Goal: Transaction & Acquisition: Book appointment/travel/reservation

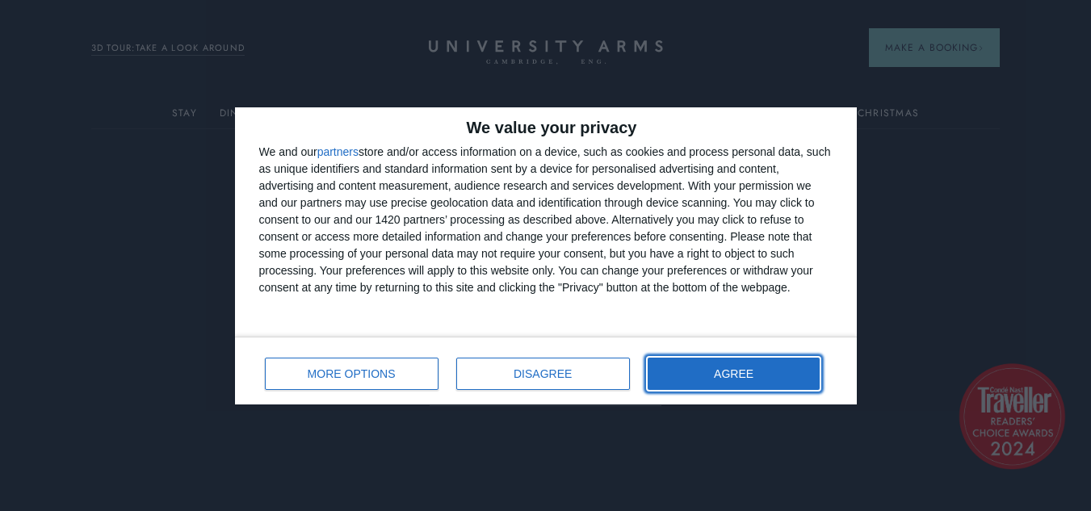
drag, startPoint x: 745, startPoint y: 375, endPoint x: 882, endPoint y: 207, distance: 217.0
click at [746, 372] on span "AGREE" at bounding box center [734, 373] width 40 height 11
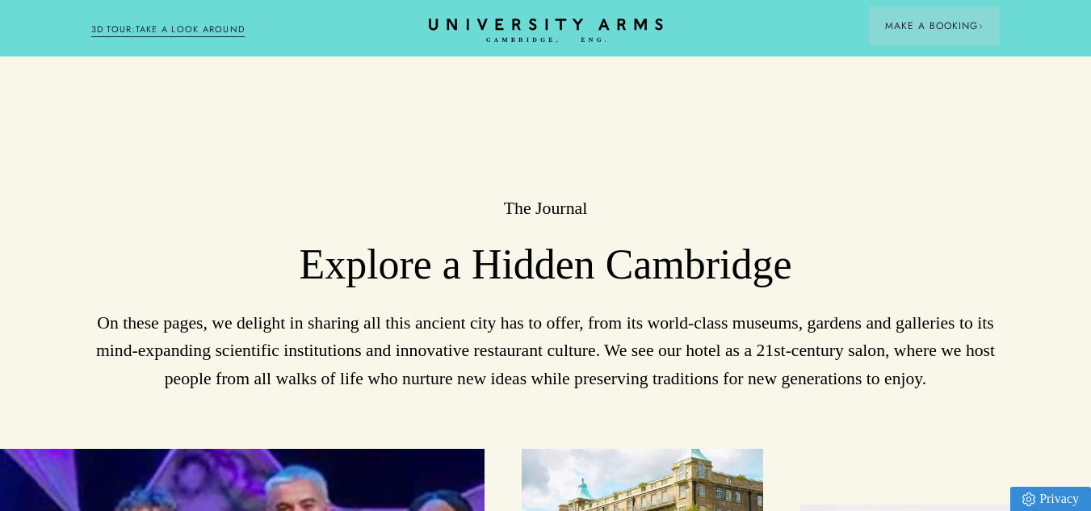
scroll to position [2846, 0]
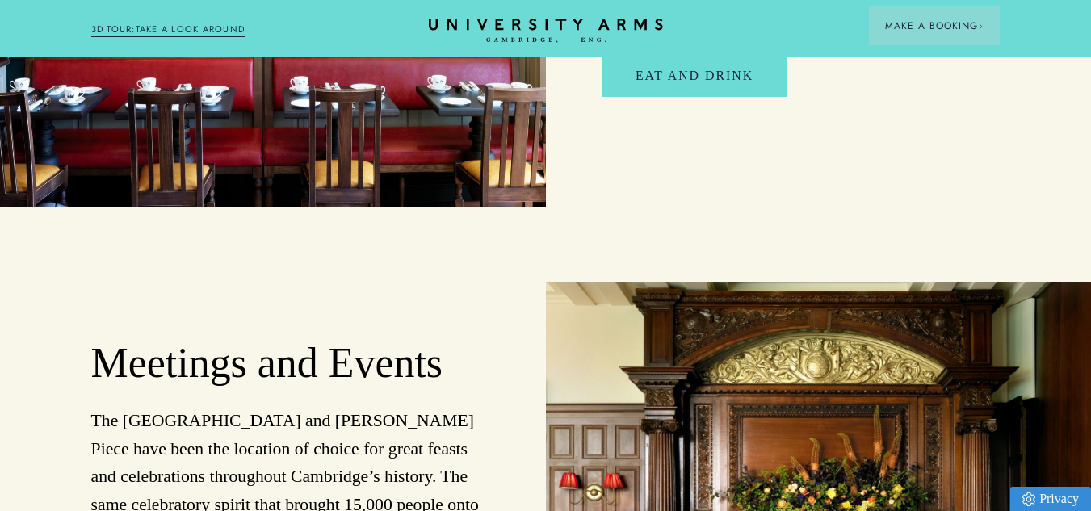
click at [167, 25] on link "3D TOUR:TAKE A LOOK AROUND" at bounding box center [168, 30] width 154 height 15
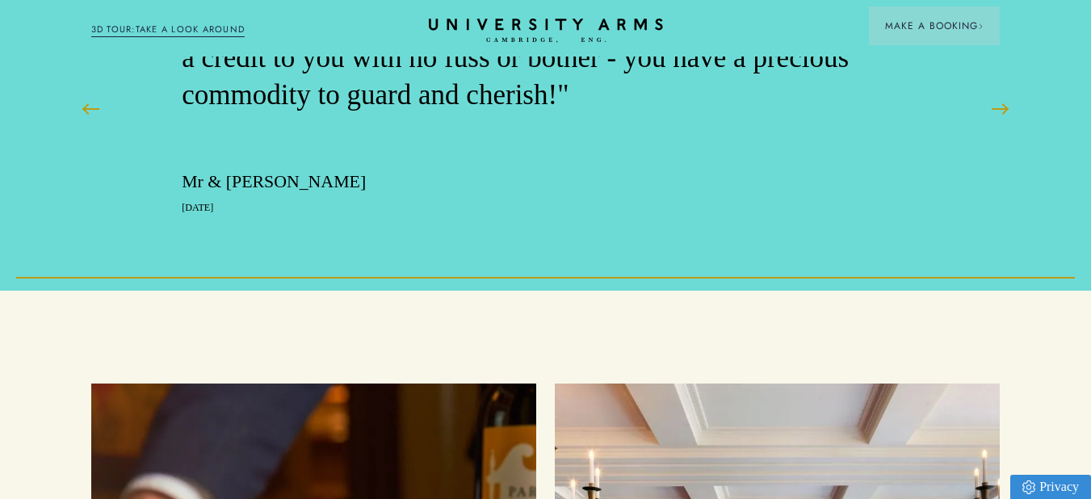
scroll to position [4362, 0]
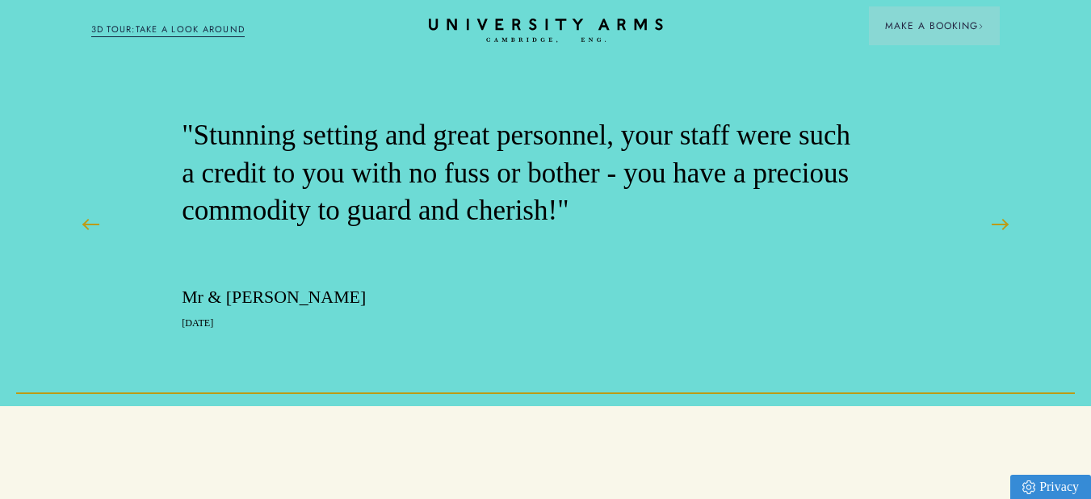
click at [82, 121] on div "Book a Suite" at bounding box center [87, 90] width 181 height 74
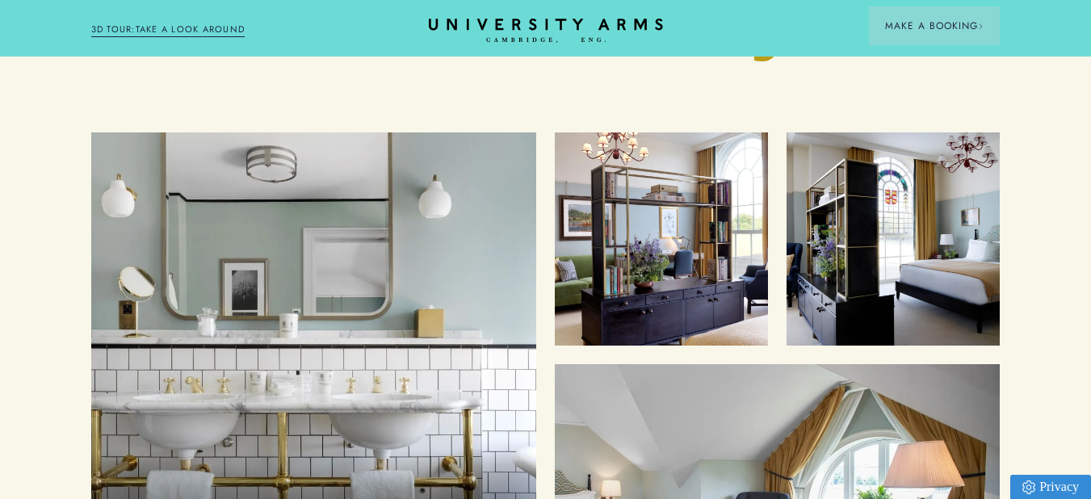
scroll to position [6017, 0]
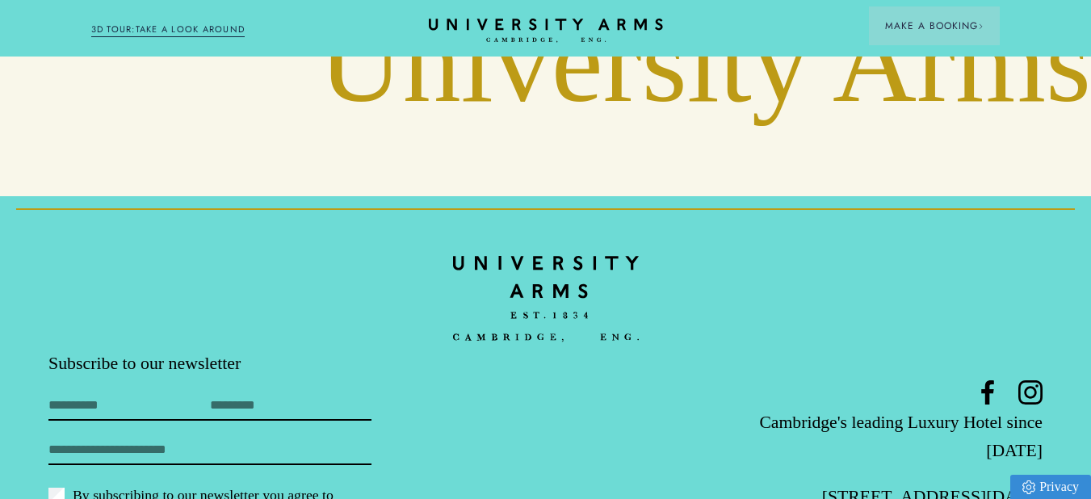
scroll to position [6914, 0]
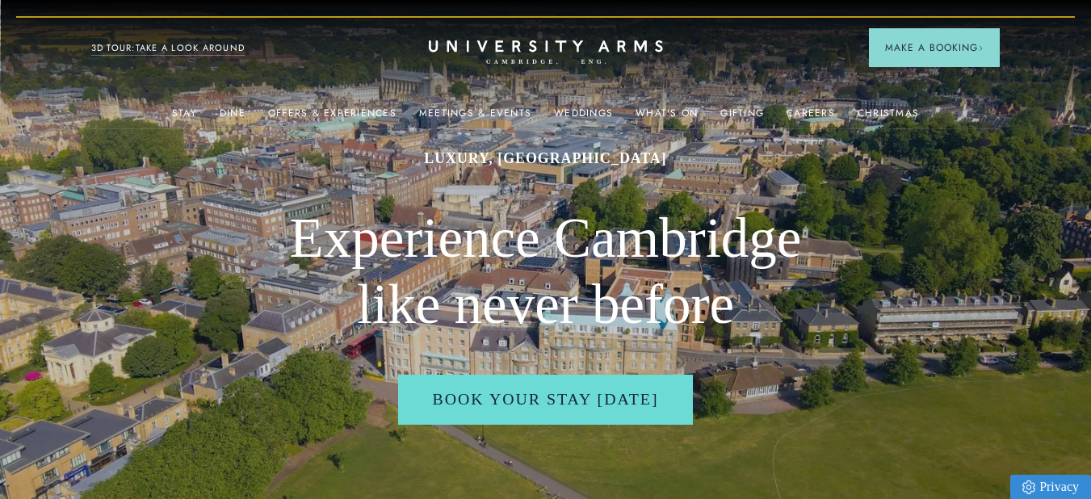
click at [158, 46] on link "3D TOUR:TAKE A LOOK AROUND" at bounding box center [168, 48] width 154 height 15
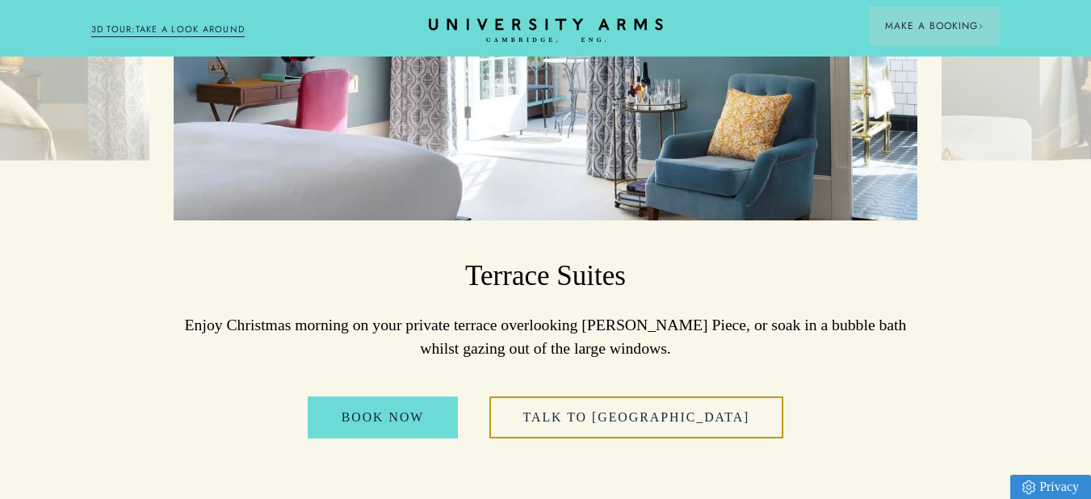
scroll to position [2827, 0]
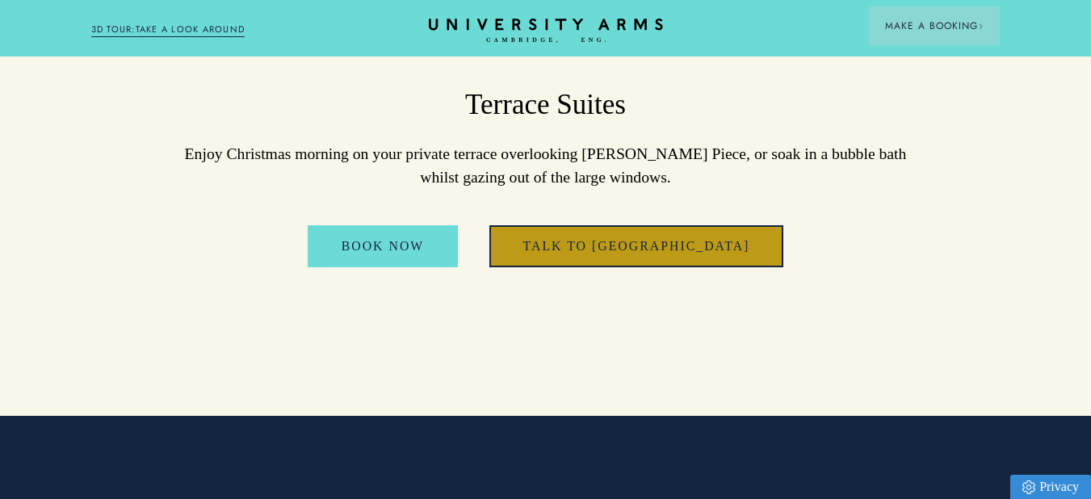
click at [644, 225] on link "Talk to [GEOGRAPHIC_DATA]" at bounding box center [636, 245] width 295 height 41
